Goal: Book appointment/travel/reservation

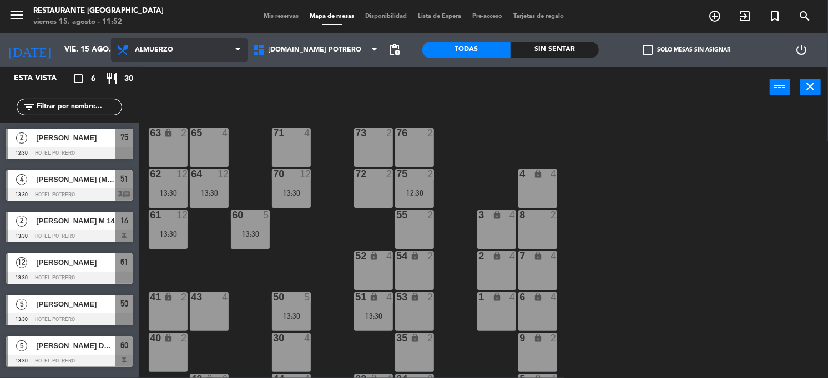
click at [143, 49] on span "Almuerzo" at bounding box center [154, 50] width 38 height 8
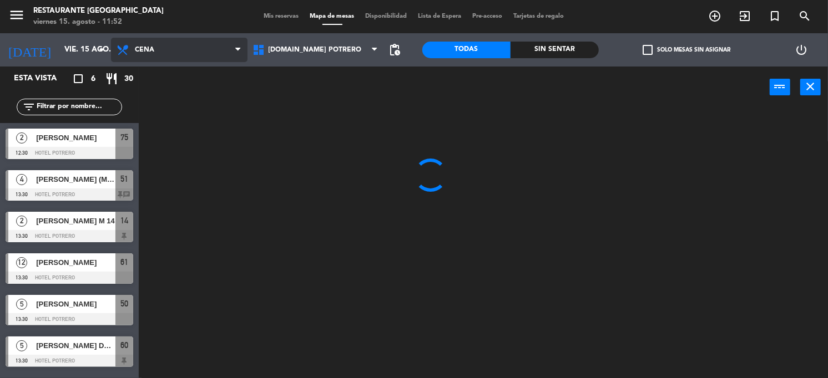
click at [160, 97] on ng-component "menu Restaurante Hotel Potrero viernes 15. agosto - 11:52 Mis reservas Mapa de …" at bounding box center [414, 189] width 828 height 379
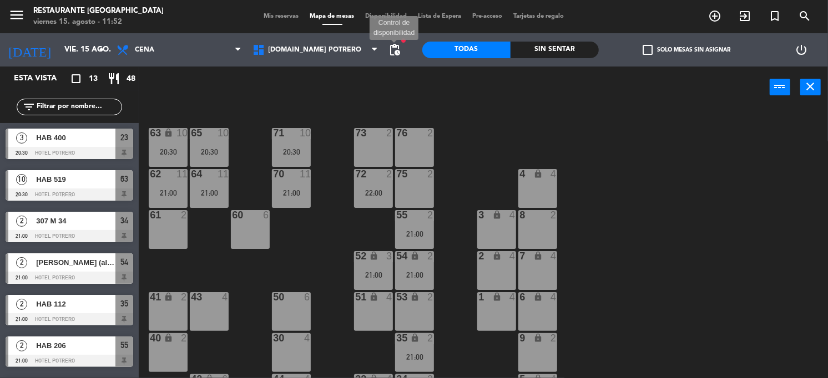
click at [397, 44] on span "pending_actions" at bounding box center [394, 49] width 13 height 13
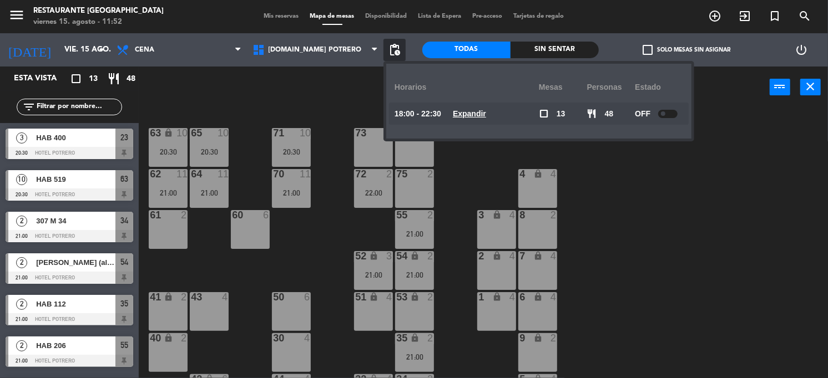
click at [479, 111] on u "Expandir" at bounding box center [469, 113] width 33 height 9
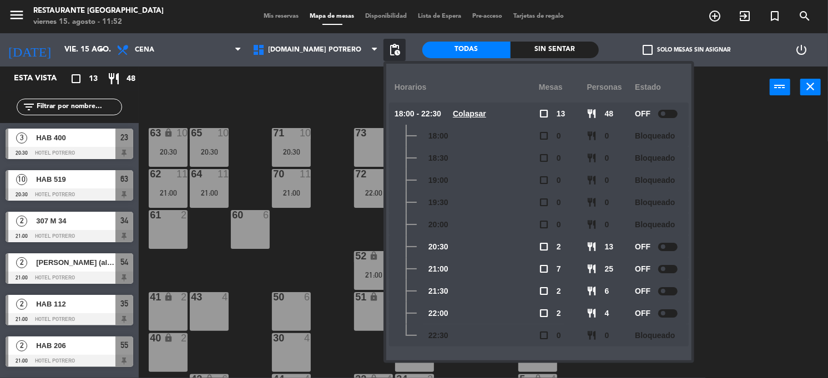
click at [773, 220] on div "65 10 20:30 71 10 20:30 73 2 76 2 63 lock 10 20:30 64 11 21:00 62 11 21:00 70 1…" at bounding box center [487, 244] width 681 height 270
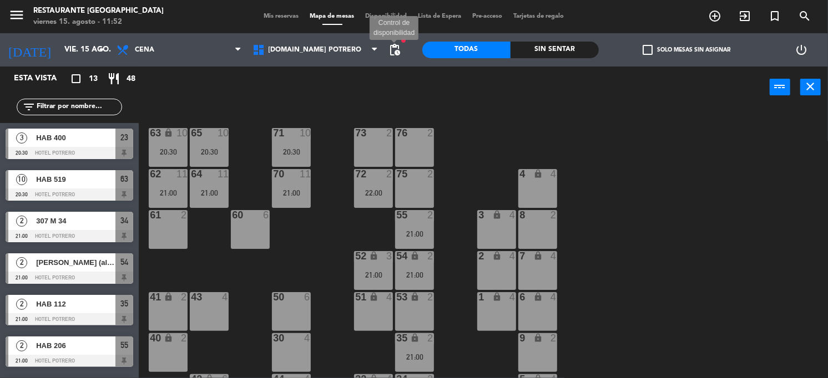
click at [398, 49] on span "pending_actions" at bounding box center [394, 49] width 13 height 13
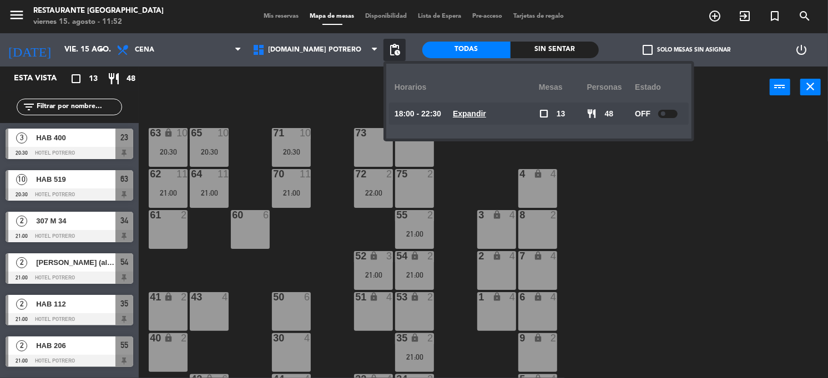
click at [477, 115] on u "Expandir" at bounding box center [469, 113] width 33 height 9
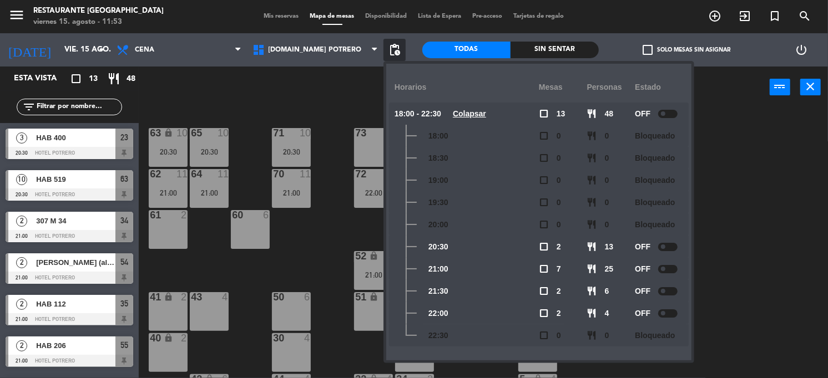
click at [826, 189] on div "65 10 20:30 71 10 20:30 73 2 76 2 63 lock 10 20:30 64 11 21:00 62 11 21:00 70 1…" at bounding box center [487, 244] width 681 height 270
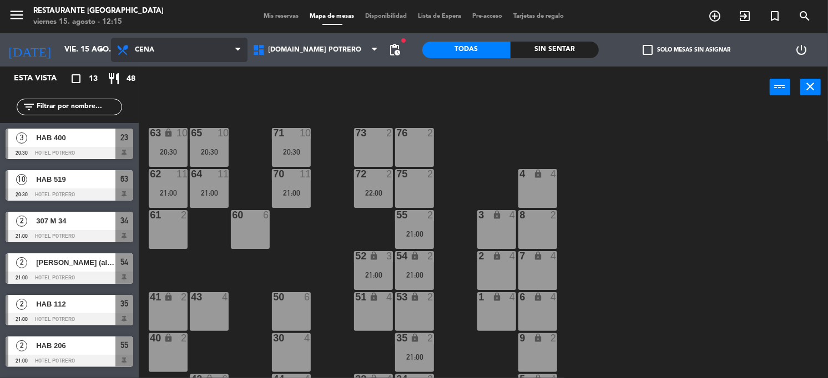
click at [214, 53] on span "Cena" at bounding box center [179, 50] width 136 height 24
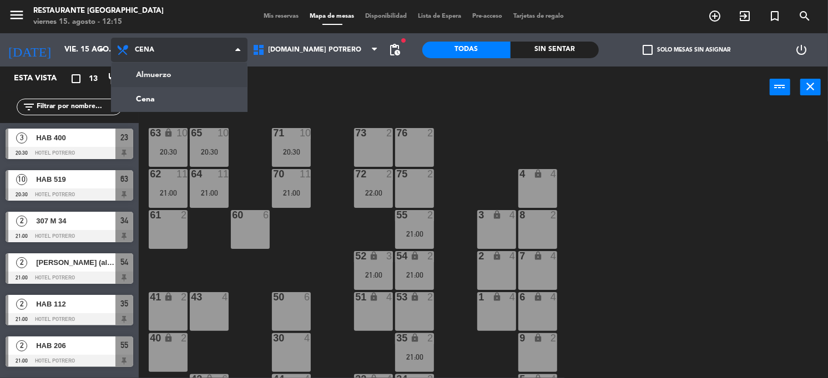
click at [195, 78] on ng-component "menu Restaurante Hotel Potrero viernes 15. agosto - 12:15 Mis reservas Mapa de …" at bounding box center [414, 189] width 828 height 379
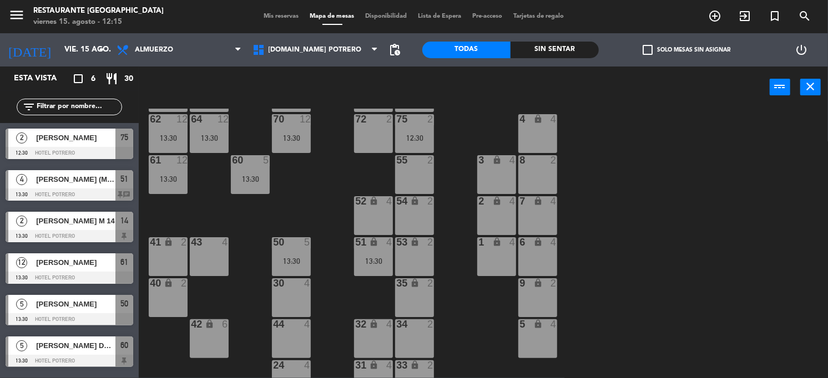
scroll to position [139, 0]
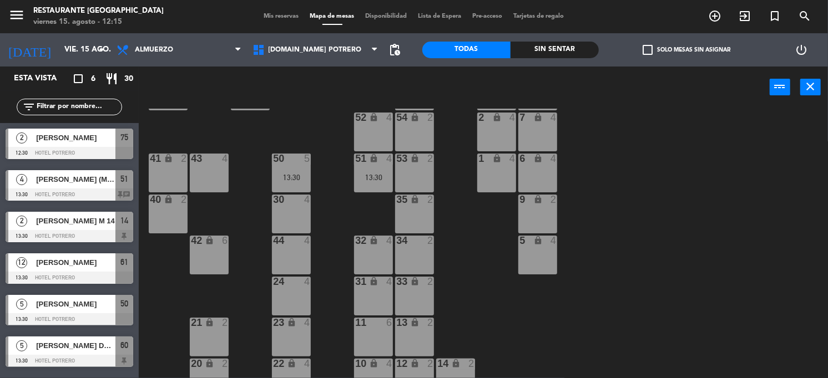
click at [284, 217] on div "30 4" at bounding box center [291, 214] width 39 height 39
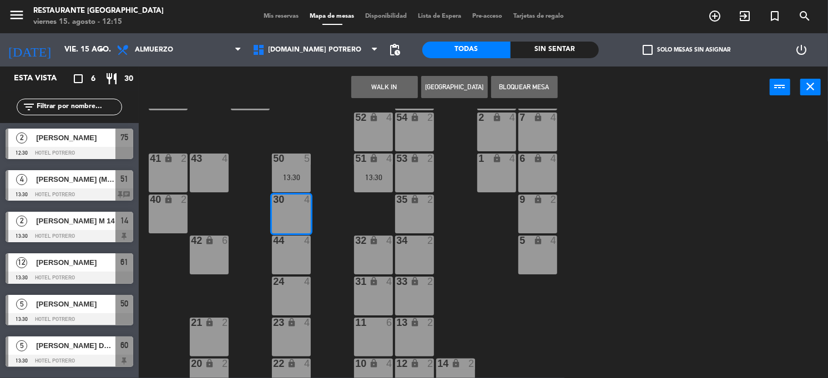
click at [290, 246] on div "44 4" at bounding box center [291, 241] width 39 height 11
click at [442, 85] on button "[GEOGRAPHIC_DATA]" at bounding box center [454, 87] width 67 height 22
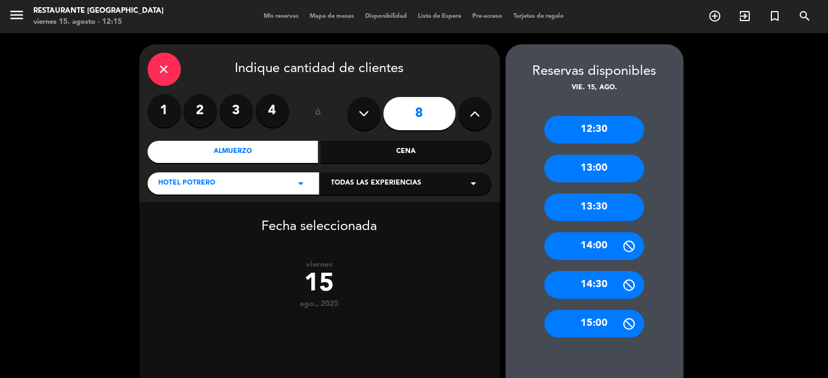
click at [465, 113] on button at bounding box center [474, 113] width 33 height 33
type input "9"
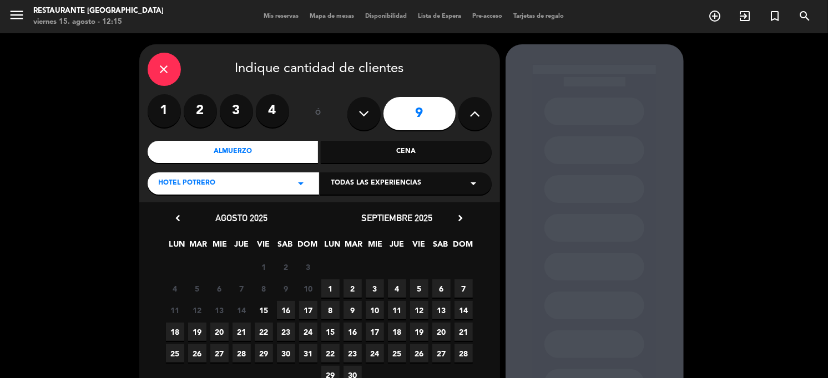
click at [287, 309] on span "16" at bounding box center [286, 310] width 18 height 18
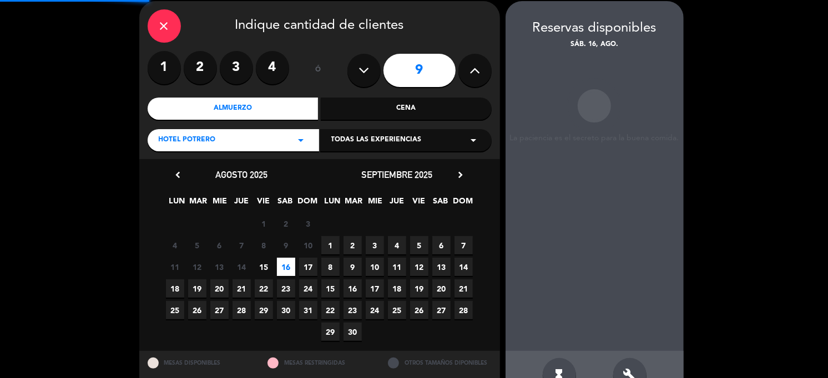
scroll to position [44, 0]
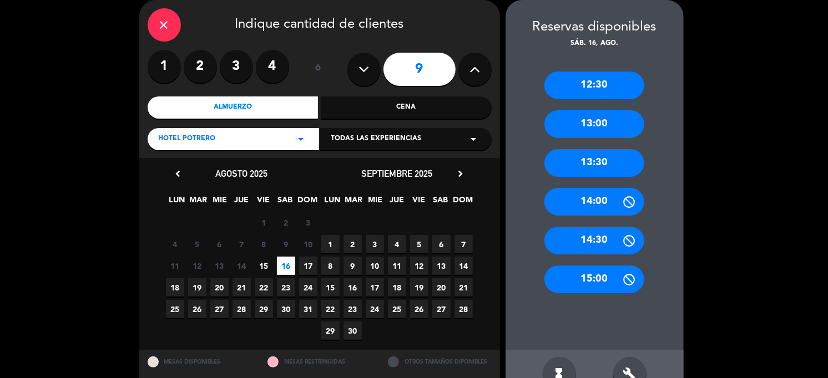
click at [258, 265] on span "15" at bounding box center [264, 266] width 18 height 18
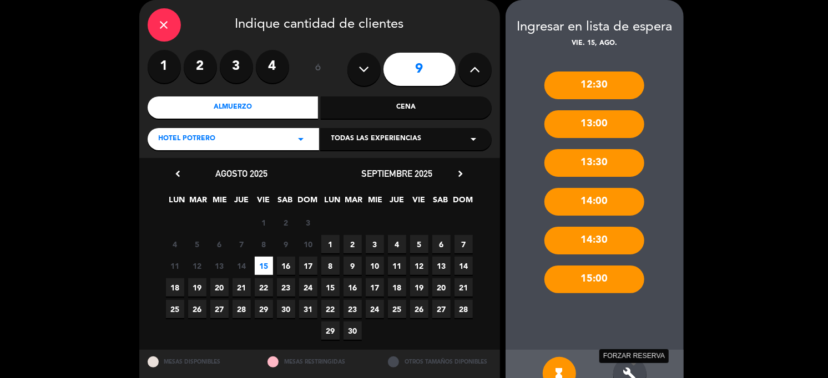
click at [623, 370] on icon "build" at bounding box center [629, 373] width 13 height 13
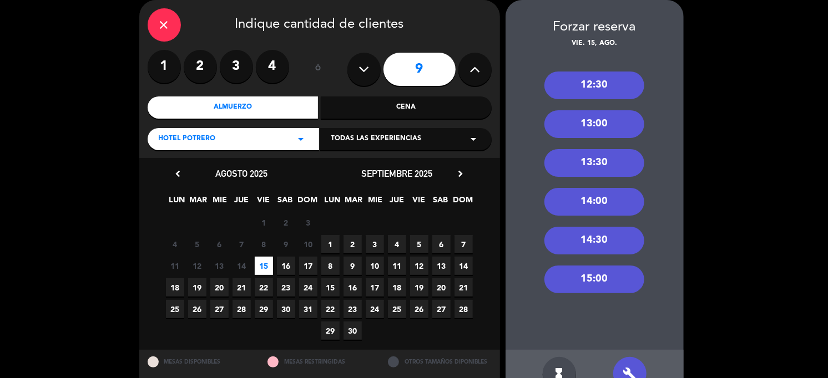
click at [600, 125] on div "13:00" at bounding box center [594, 124] width 100 height 28
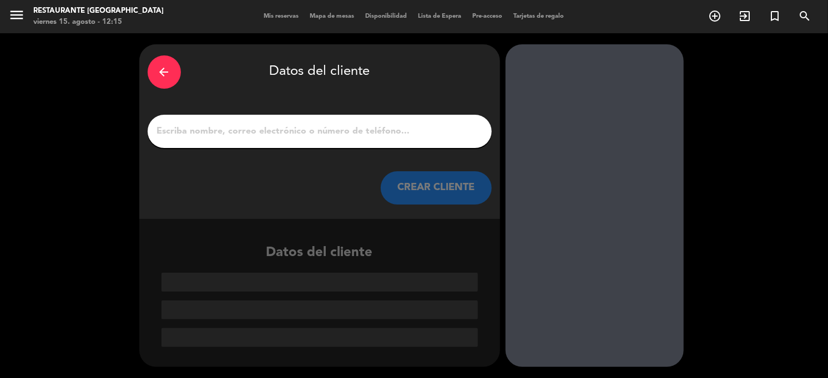
scroll to position [0, 0]
click at [204, 136] on input "1" at bounding box center [319, 132] width 327 height 16
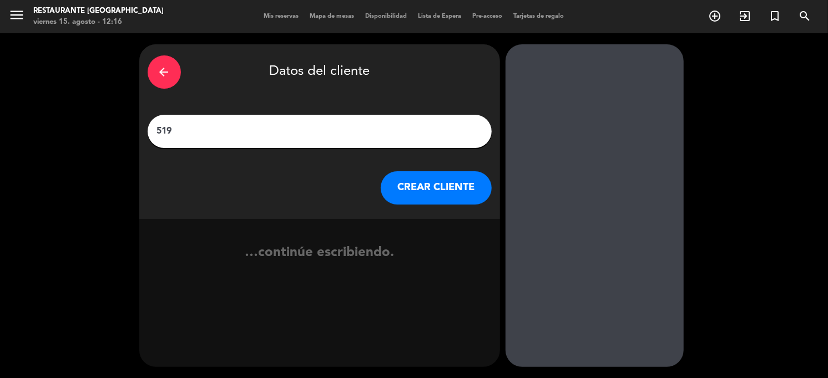
type input "519"
click at [466, 190] on button "CREAR CLIENTE" at bounding box center [435, 187] width 111 height 33
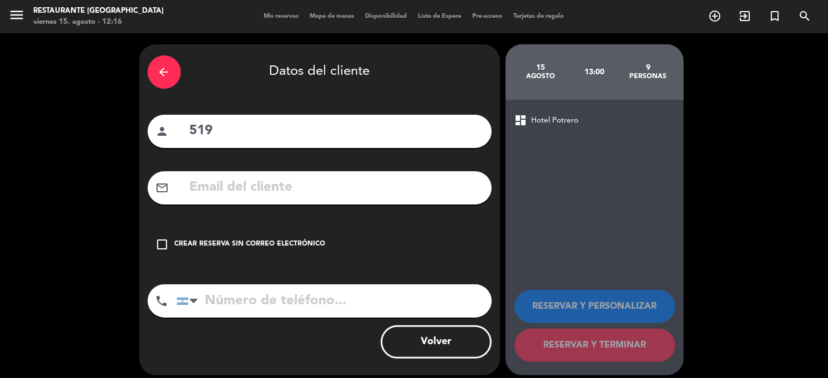
click at [292, 235] on div "check_box_outline_blank Crear reserva sin correo electrónico" at bounding box center [320, 244] width 344 height 33
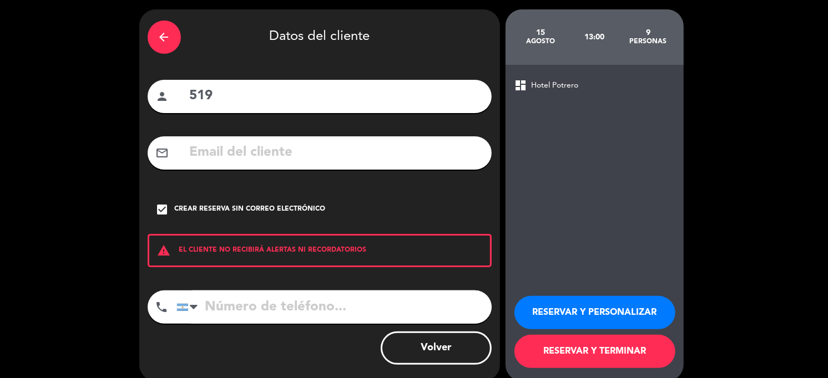
scroll to position [49, 0]
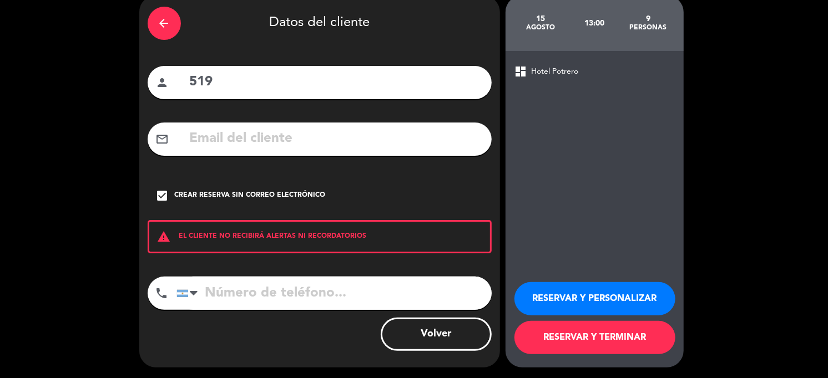
click at [575, 343] on button "RESERVAR Y TERMINAR" at bounding box center [594, 337] width 161 height 33
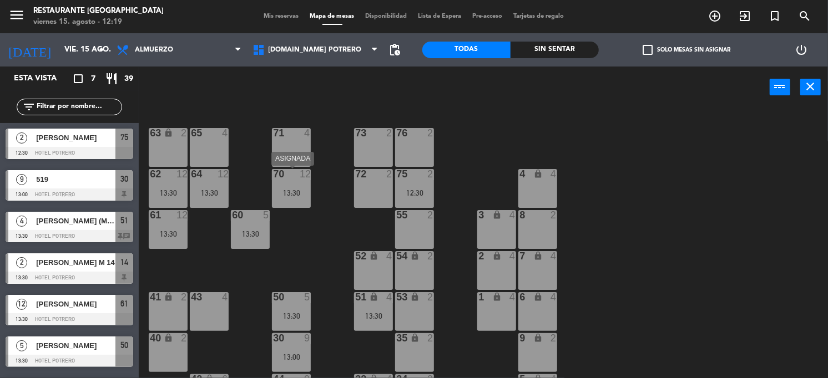
click at [297, 176] on div at bounding box center [291, 174] width 18 height 10
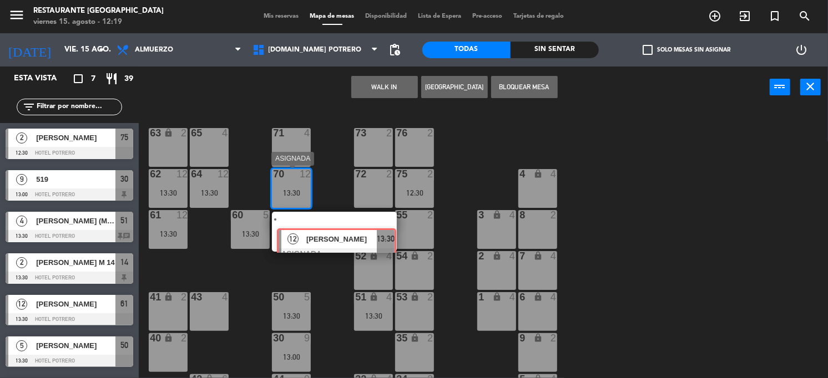
click at [321, 232] on div "12 [PERSON_NAME] ASIGNADA 13:30" at bounding box center [333, 232] width 141 height 40
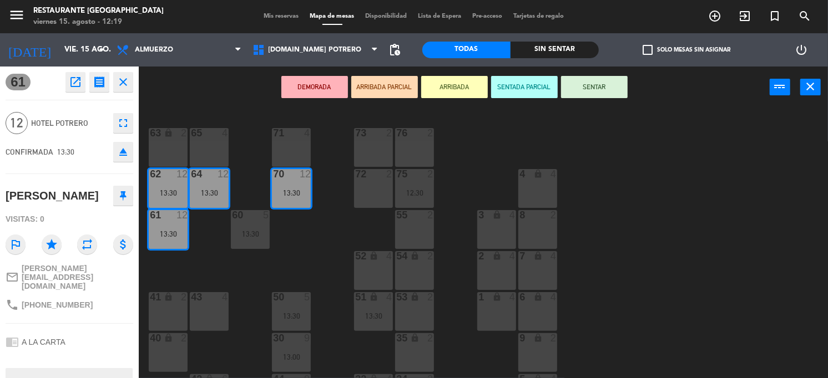
click at [116, 155] on icon "eject" at bounding box center [122, 151] width 13 height 13
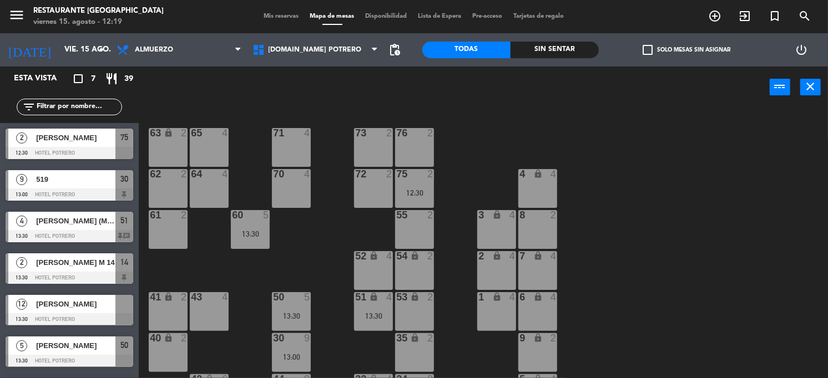
click at [73, 309] on span "[PERSON_NAME]" at bounding box center [75, 304] width 79 height 12
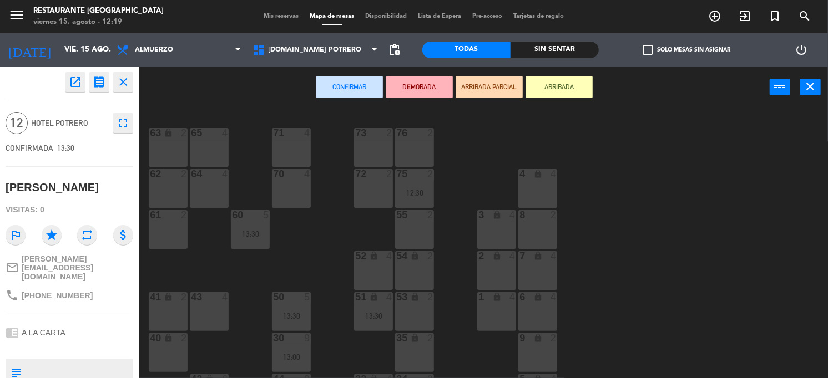
click at [197, 144] on div "65 4" at bounding box center [209, 147] width 39 height 39
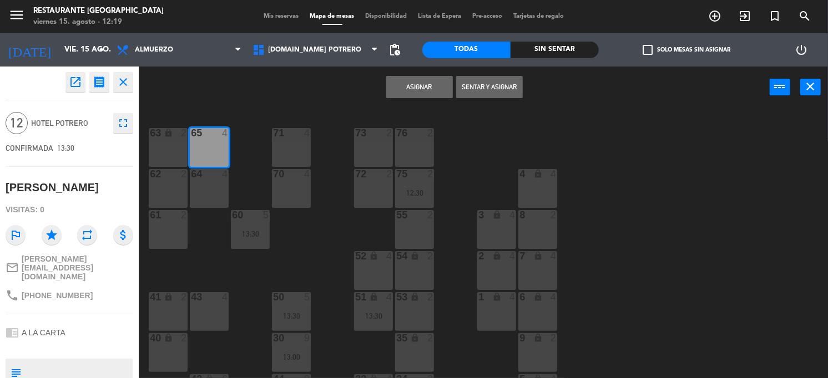
click at [286, 138] on div "71 4" at bounding box center [291, 133] width 39 height 11
click at [156, 141] on div "63 lock 2" at bounding box center [168, 147] width 39 height 39
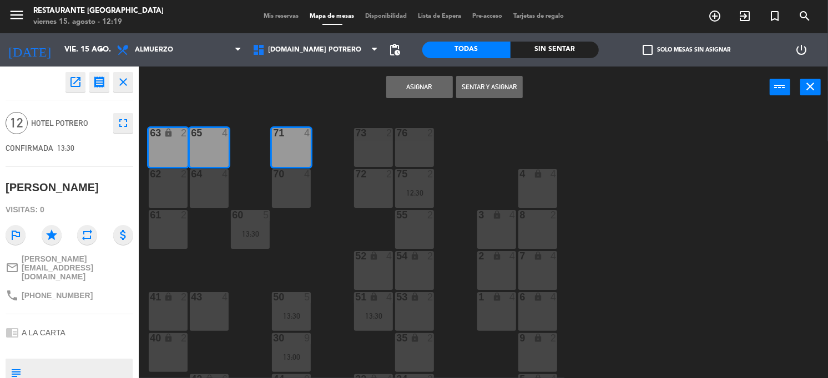
click at [417, 86] on button "Asignar" at bounding box center [419, 87] width 67 height 22
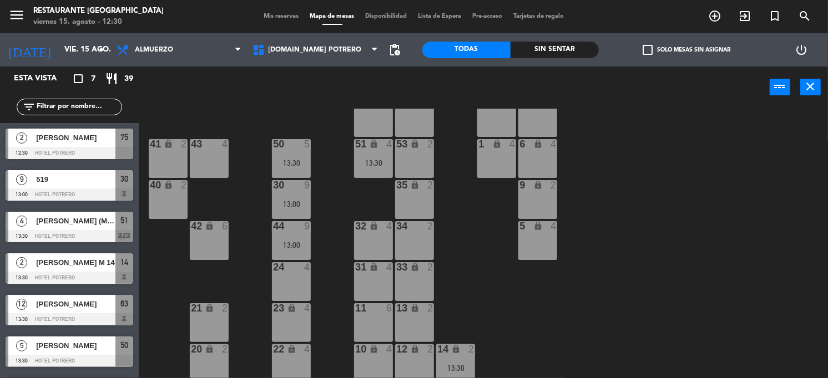
scroll to position [157, 0]
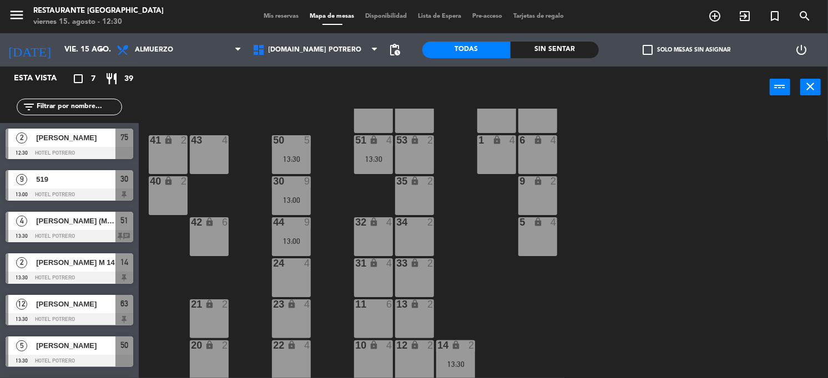
click at [424, 354] on div "12 lock 2" at bounding box center [414, 360] width 39 height 39
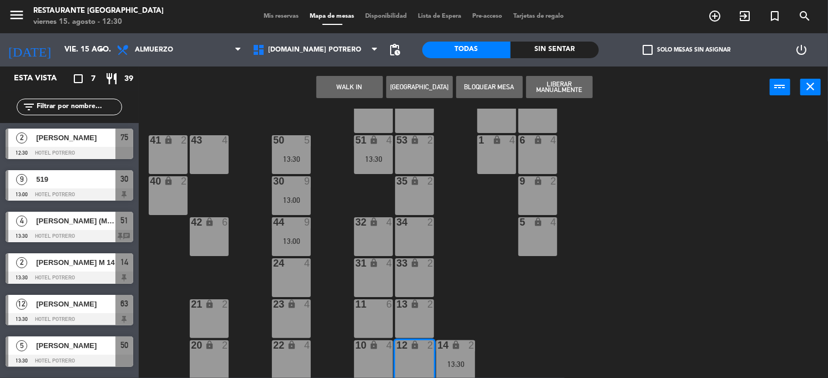
click at [416, 73] on div "WALK IN Crear Reserva Bloquear Mesa Liberar Manualmente power_input close" at bounding box center [454, 88] width 631 height 42
click at [426, 83] on button "[GEOGRAPHIC_DATA]" at bounding box center [419, 87] width 67 height 22
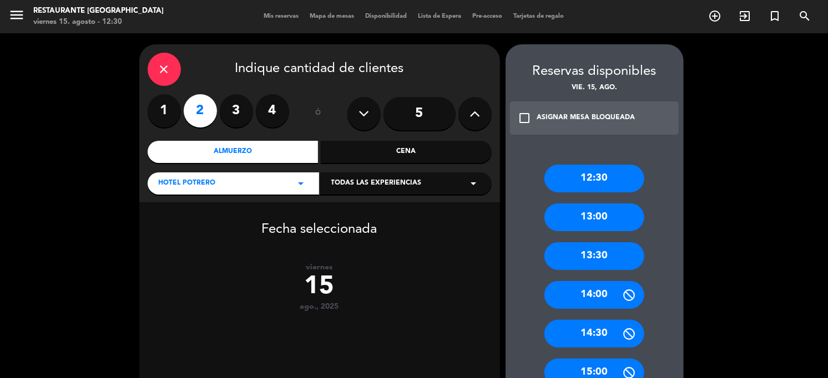
click at [606, 224] on div "13:00" at bounding box center [594, 218] width 100 height 28
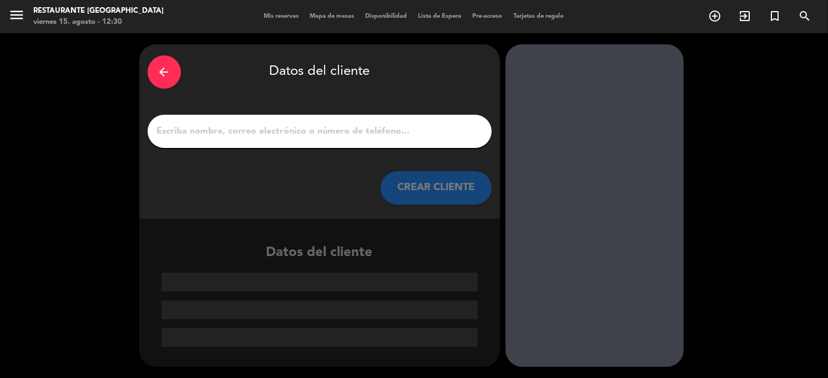
click at [262, 134] on input "1" at bounding box center [319, 132] width 327 height 16
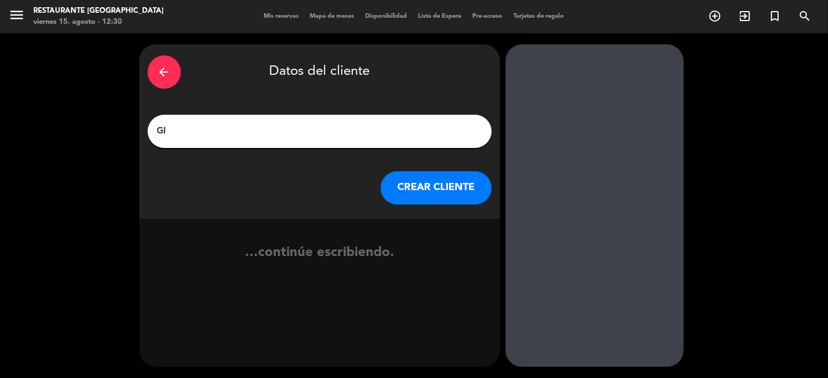
type input "G"
type input "[PERSON_NAME]"
click at [413, 176] on button "CREAR CLIENTE" at bounding box center [435, 187] width 111 height 33
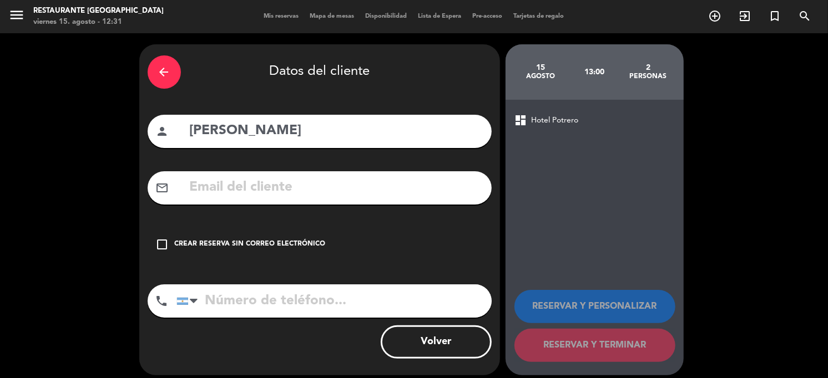
click at [162, 246] on icon "check_box_outline_blank" at bounding box center [162, 244] width 13 height 13
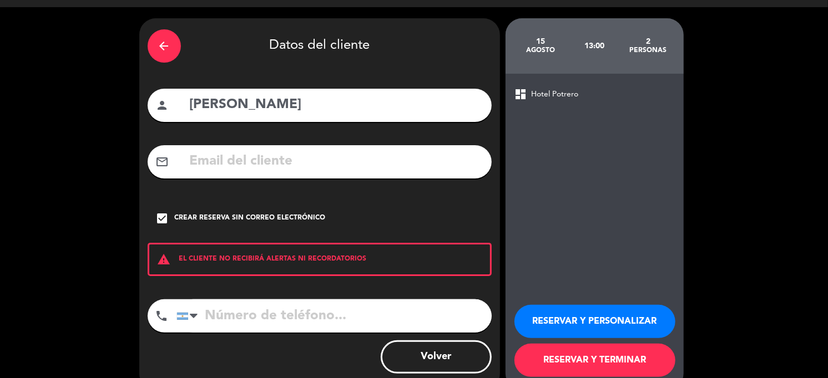
scroll to position [49, 0]
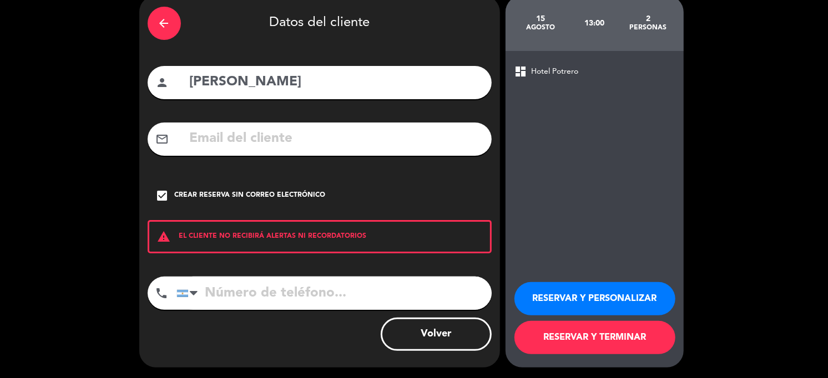
click at [587, 330] on button "RESERVAR Y TERMINAR" at bounding box center [594, 337] width 161 height 33
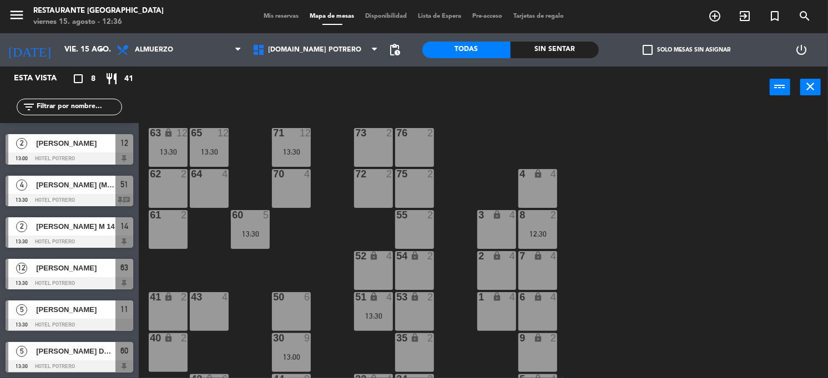
scroll to position [78, 0]
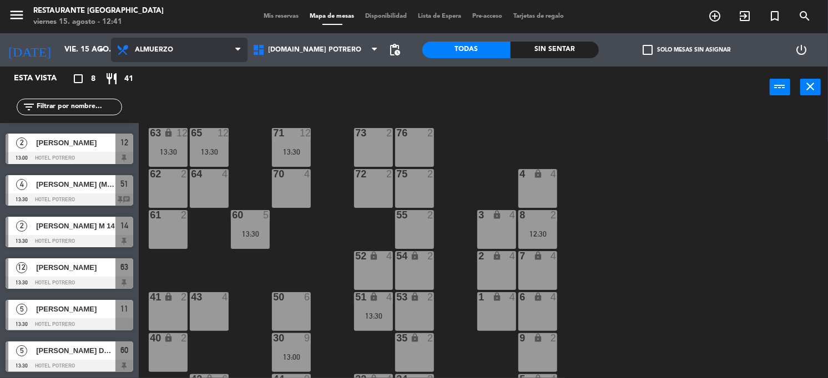
click at [191, 44] on span "Almuerzo" at bounding box center [179, 50] width 136 height 24
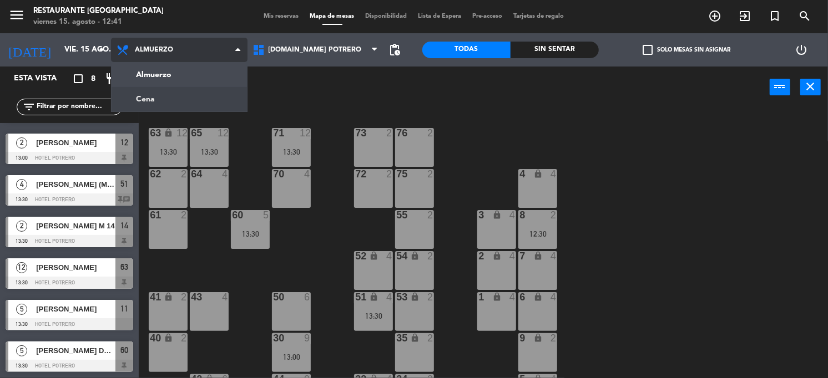
click at [149, 100] on ng-component "menu Restaurante Hotel Potrero viernes 15. agosto - 12:41 Mis reservas Mapa de …" at bounding box center [414, 189] width 828 height 379
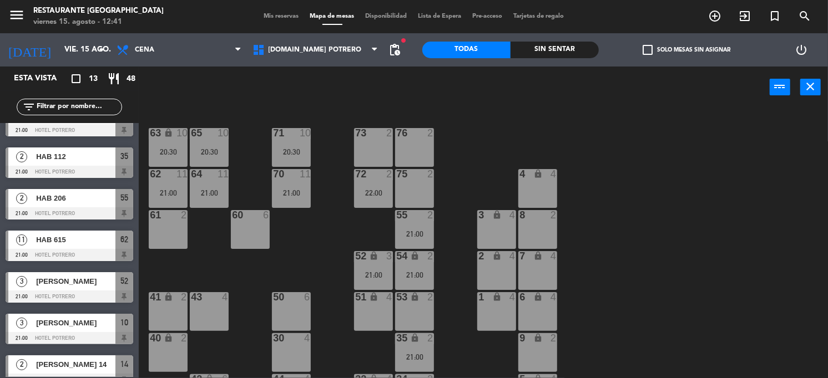
scroll to position [217, 0]
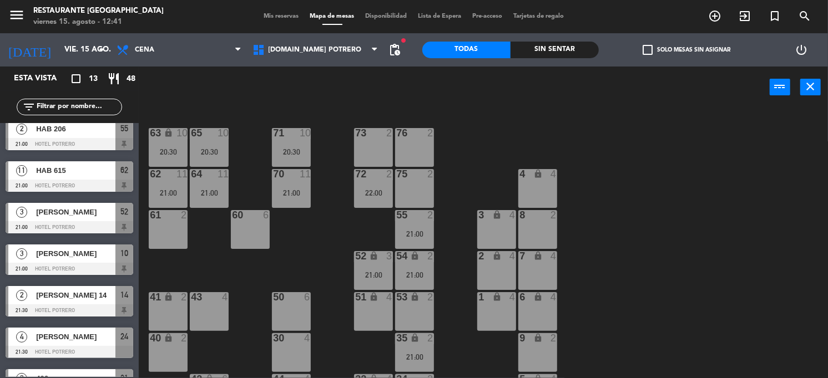
click at [47, 252] on span "[PERSON_NAME]" at bounding box center [75, 254] width 79 height 12
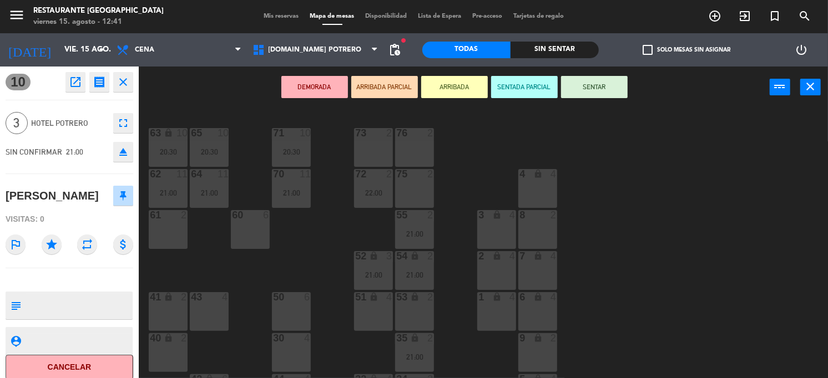
click at [662, 232] on div "65 10 20:30 71 10 20:30 73 2 76 2 63 lock 10 20:30 64 11 21:00 62 11 21:00 70 1…" at bounding box center [487, 244] width 681 height 270
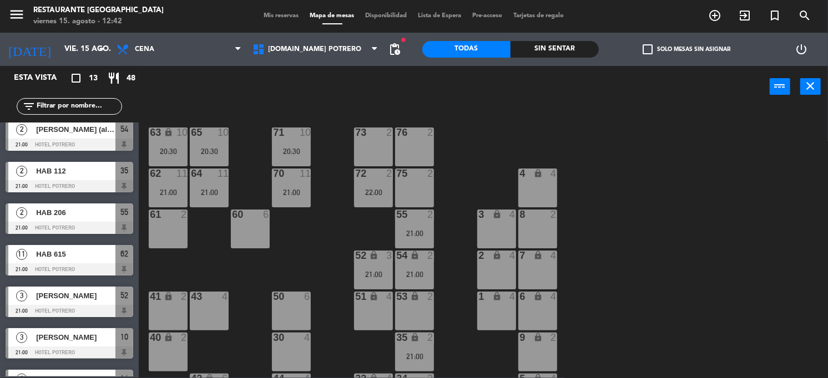
scroll to position [208, 0]
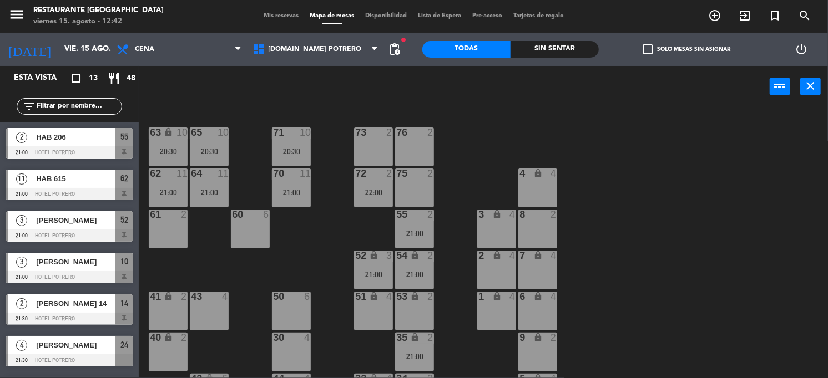
click at [92, 229] on div "[PERSON_NAME]" at bounding box center [75, 220] width 80 height 18
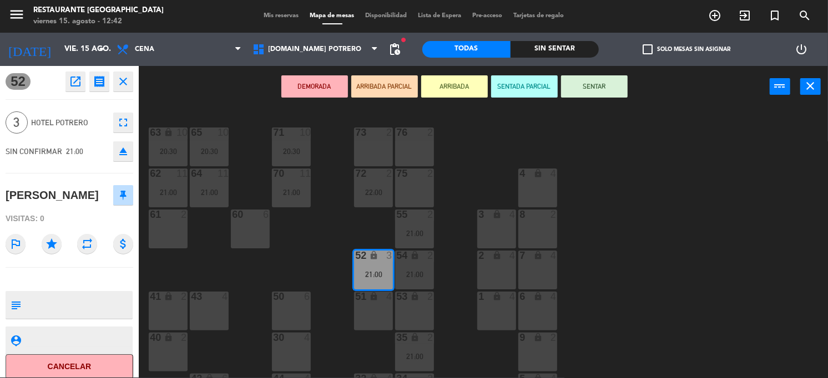
click at [72, 368] on button "Cancelar" at bounding box center [70, 366] width 128 height 25
